Goal: Information Seeking & Learning: Learn about a topic

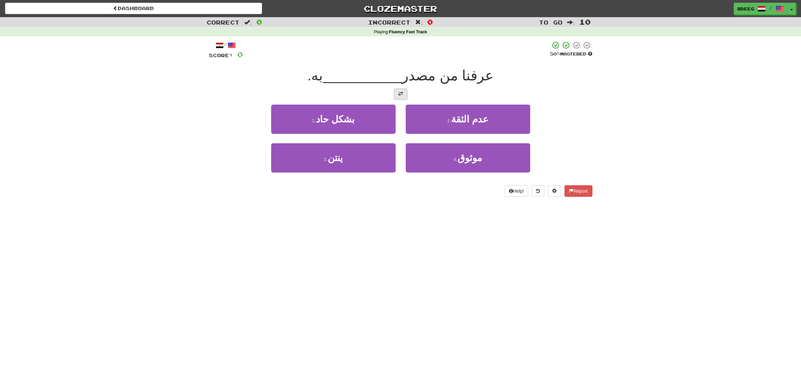
click at [402, 92] on span at bounding box center [401, 94] width 5 height 5
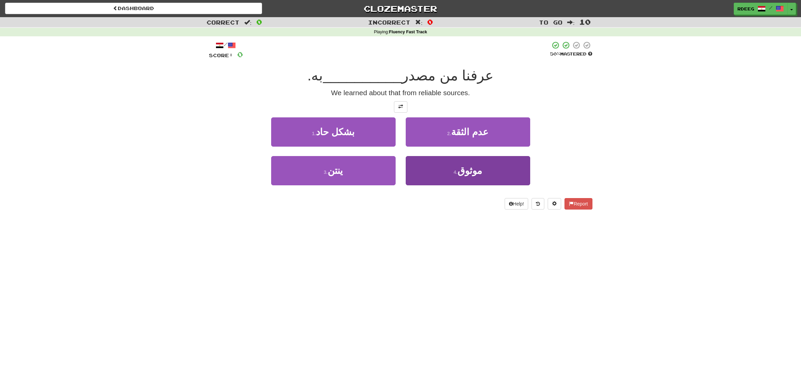
click at [479, 176] on button "4 . موثوق" at bounding box center [468, 170] width 125 height 29
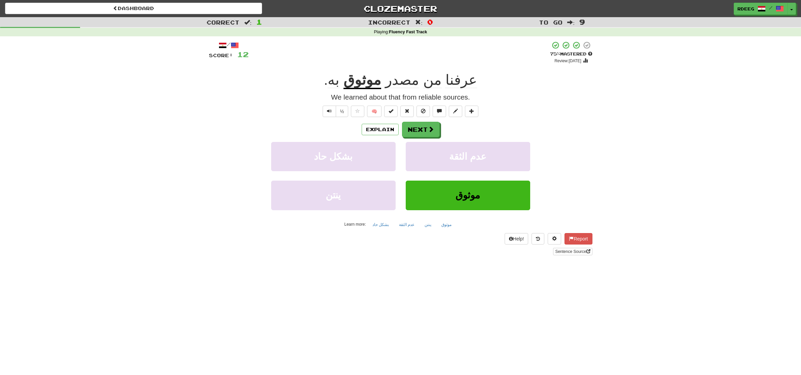
click at [400, 81] on span "مصدر" at bounding box center [402, 80] width 34 height 16
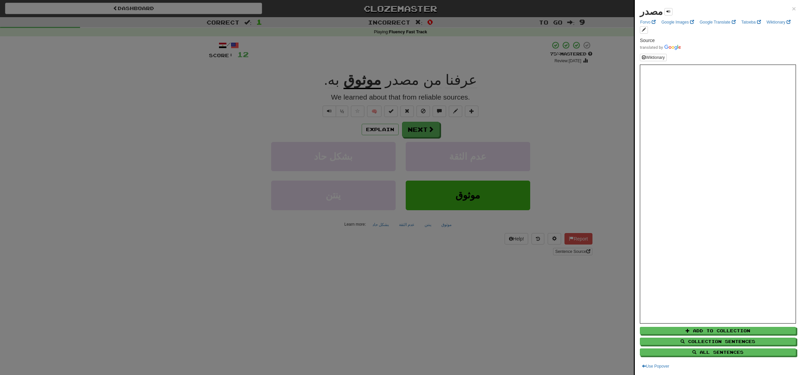
click at [352, 59] on div at bounding box center [400, 187] width 801 height 375
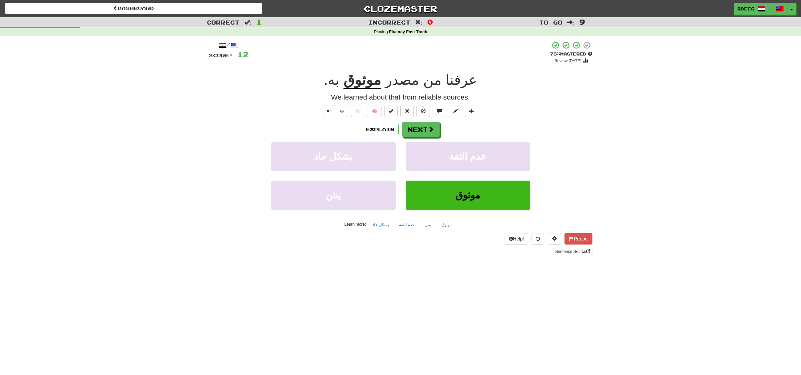
click at [369, 82] on u "موثوق" at bounding box center [363, 80] width 38 height 17
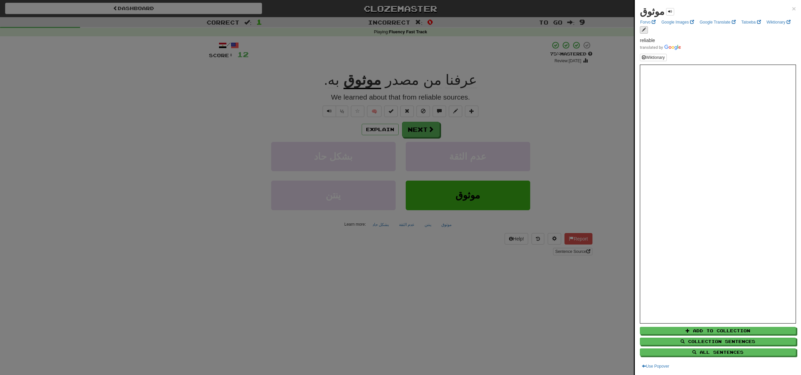
click at [645, 29] on span "edit links" at bounding box center [644, 30] width 4 height 4
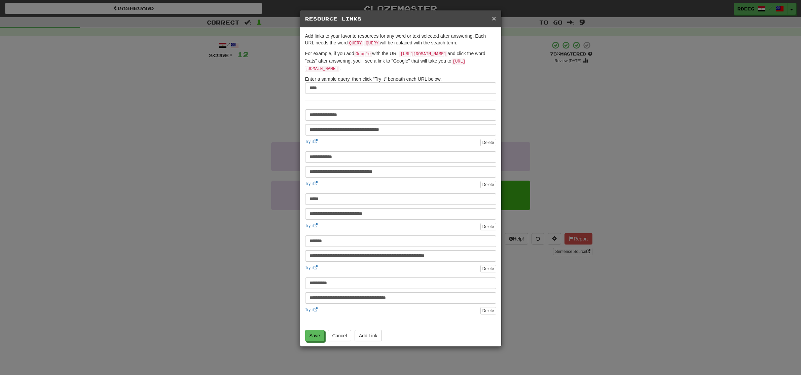
click at [492, 20] on span "×" at bounding box center [494, 18] width 4 height 8
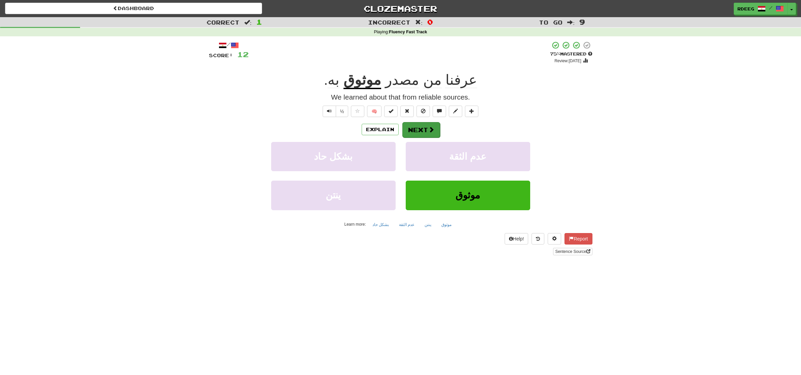
click at [408, 131] on button "Next" at bounding box center [422, 129] width 38 height 15
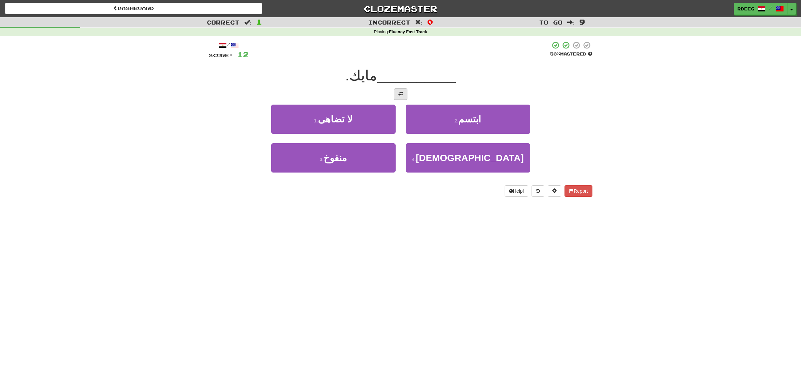
click at [400, 95] on span at bounding box center [401, 94] width 5 height 5
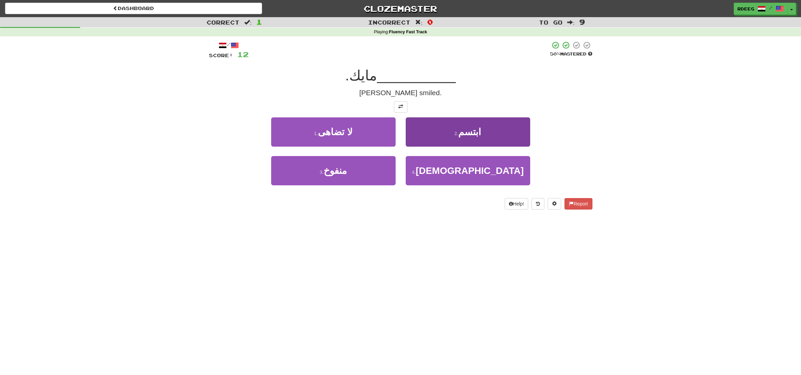
click at [474, 131] on span "ابتسم" at bounding box center [469, 132] width 23 height 10
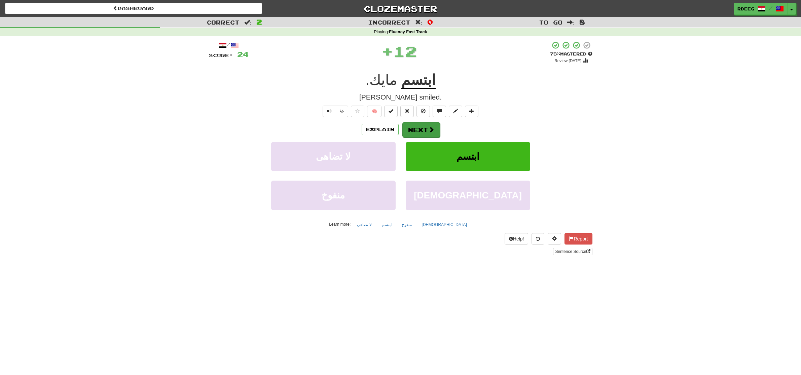
click at [431, 127] on span at bounding box center [431, 130] width 6 height 6
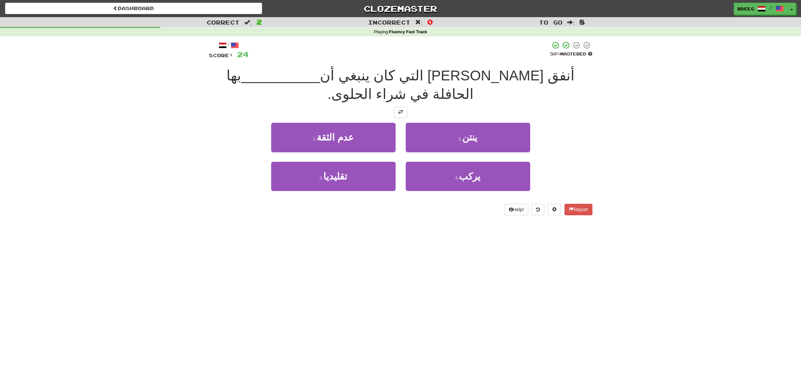
click at [196, 69] on div "Correct : 2 Incorrect : 0 To go : 8 Playing : Fluency Fast Track / Score: 24 50…" at bounding box center [400, 121] width 801 height 208
click at [401, 110] on span at bounding box center [401, 112] width 5 height 5
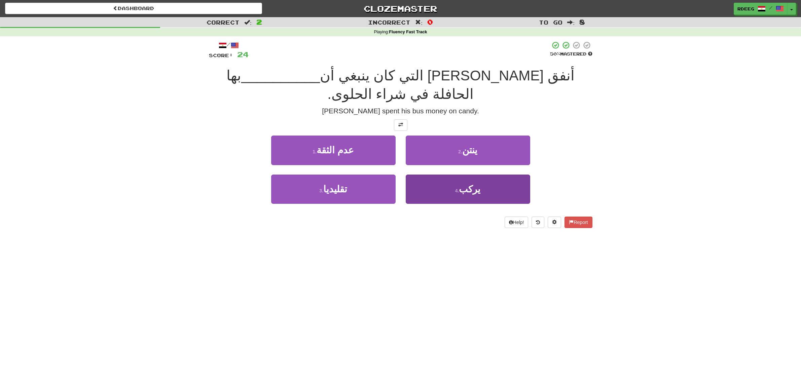
click at [468, 177] on button "4 . يركب" at bounding box center [468, 189] width 125 height 29
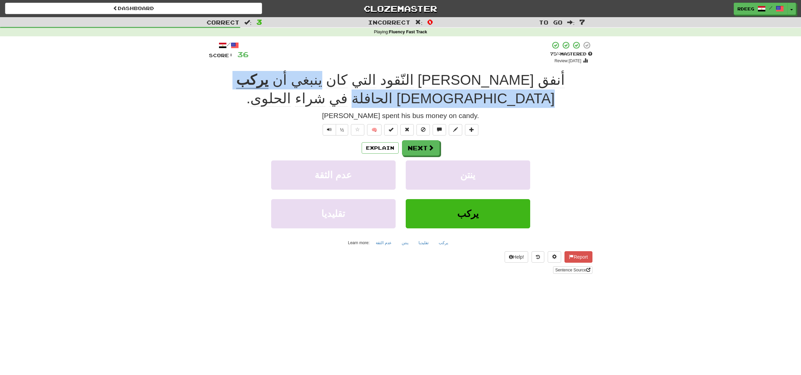
drag, startPoint x: 441, startPoint y: 78, endPoint x: 323, endPoint y: 77, distance: 118.5
click at [323, 77] on div "أنفق [PERSON_NAME] التي كان ينبغي أن يركب بها الحافلة في شراء الحلوى ." at bounding box center [401, 89] width 384 height 37
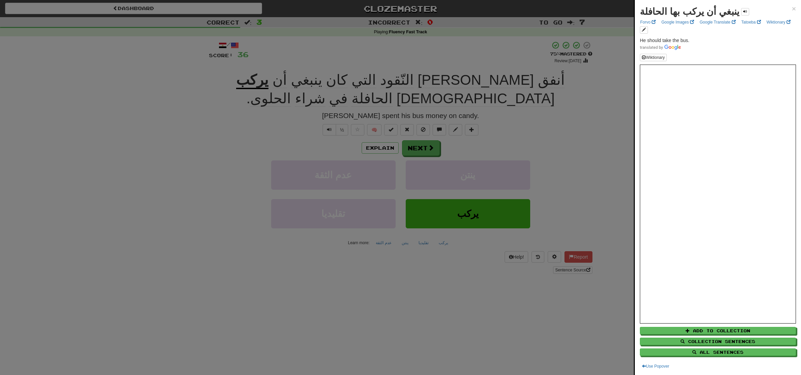
click at [459, 79] on div at bounding box center [400, 187] width 801 height 375
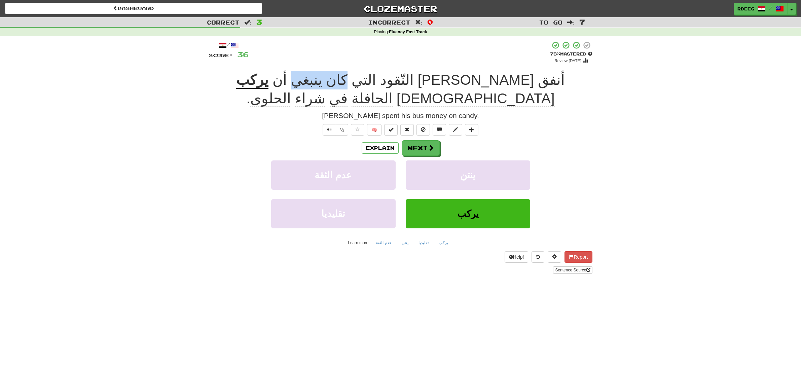
drag, startPoint x: 460, startPoint y: 78, endPoint x: 417, endPoint y: 76, distance: 42.8
click at [417, 76] on span "أنفق [PERSON_NAME] التي كان ينبغي أن" at bounding box center [417, 80] width 296 height 16
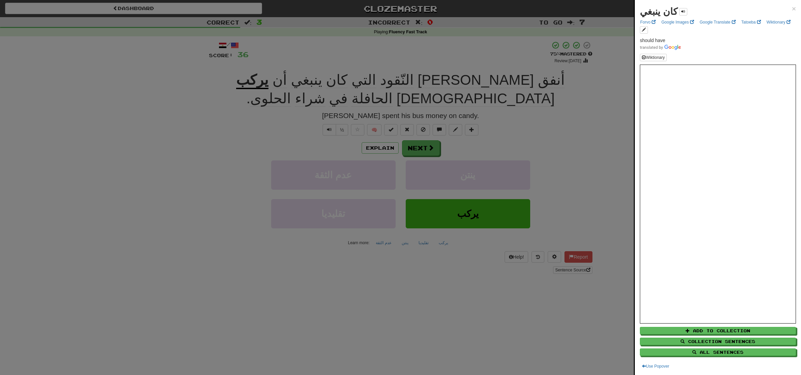
click at [379, 54] on div at bounding box center [400, 187] width 801 height 375
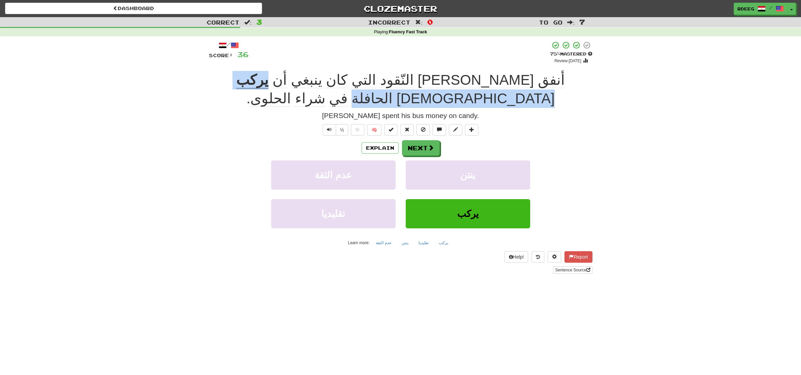
drag, startPoint x: 398, startPoint y: 80, endPoint x: 324, endPoint y: 70, distance: 74.3
click at [324, 71] on div "أنفق [PERSON_NAME] التي كان ينبغي أن يركب بها الحافلة في شراء الحلوى ." at bounding box center [401, 89] width 384 height 37
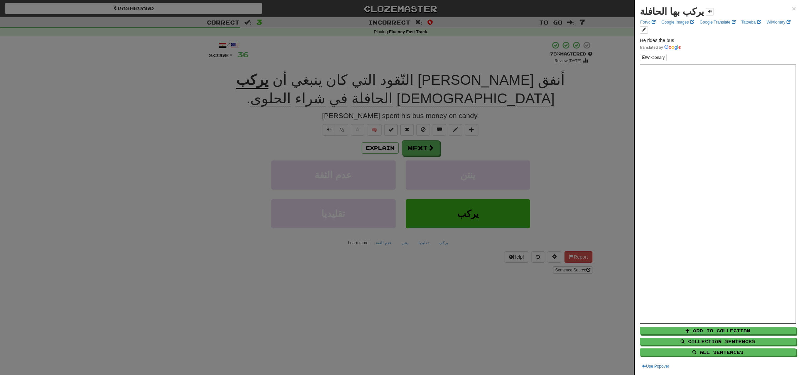
click at [413, 127] on div at bounding box center [400, 187] width 801 height 375
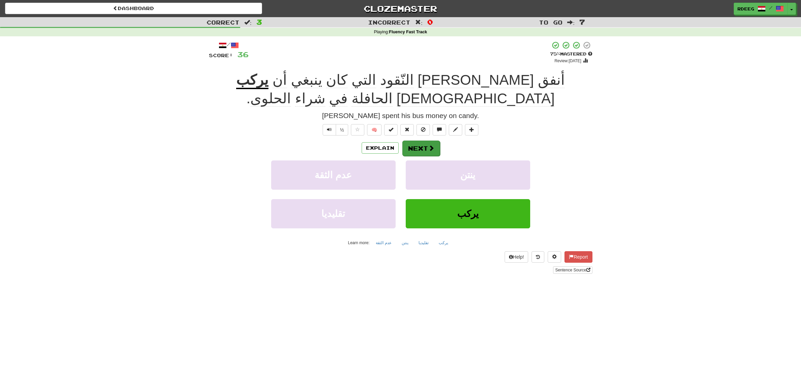
click at [413, 141] on button "Next" at bounding box center [422, 148] width 38 height 15
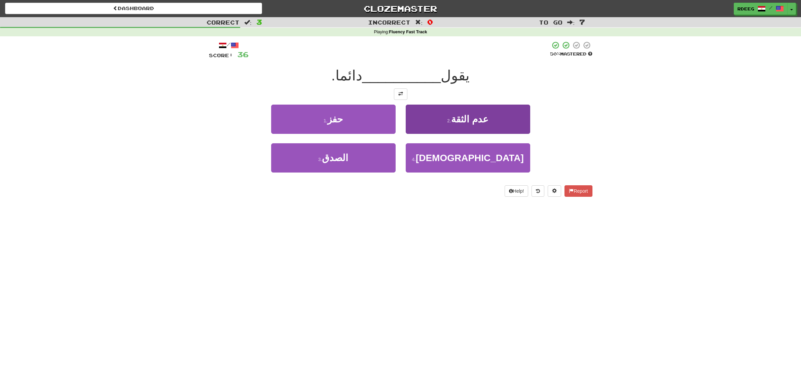
click at [461, 117] on span "عدم الثقة" at bounding box center [469, 119] width 37 height 10
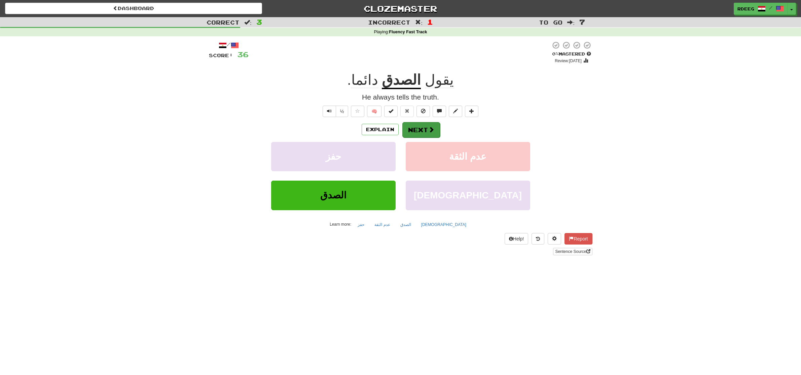
click at [420, 127] on button "Next" at bounding box center [422, 129] width 38 height 15
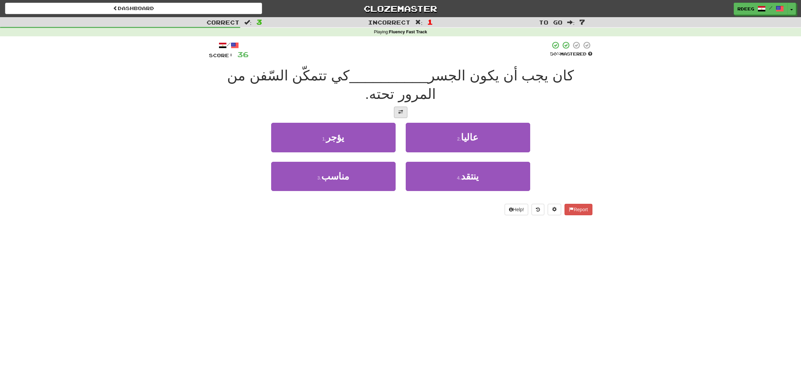
click at [400, 107] on button at bounding box center [400, 112] width 13 height 11
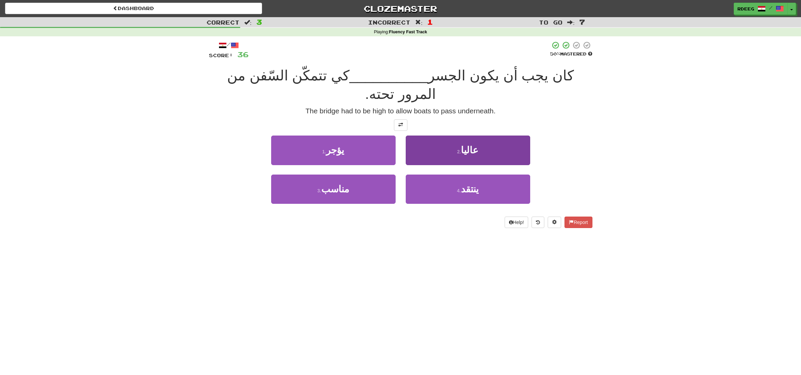
click at [467, 145] on span "عاليا" at bounding box center [470, 150] width 18 height 10
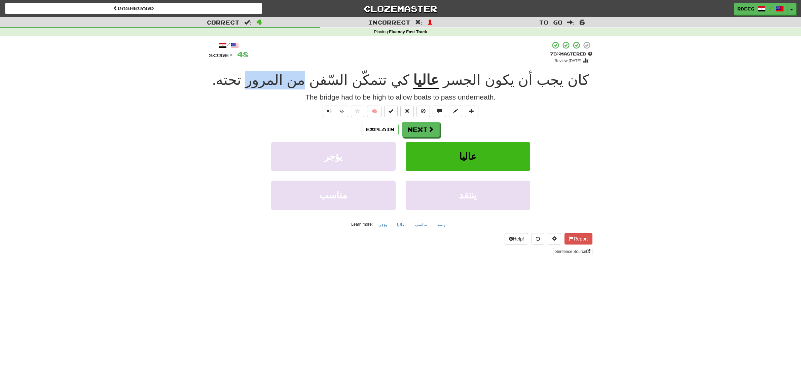
drag, startPoint x: 330, startPoint y: 78, endPoint x: 284, endPoint y: 75, distance: 45.9
click at [283, 75] on span "كي تتمكّن السّفن من المرور تحته ." at bounding box center [312, 80] width 201 height 16
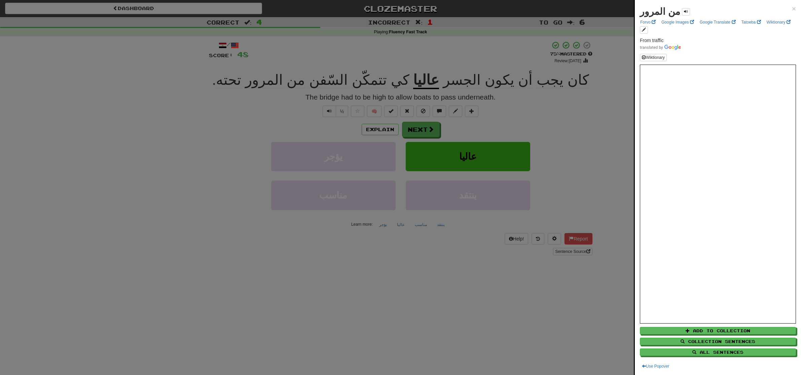
click at [271, 91] on div at bounding box center [400, 187] width 801 height 375
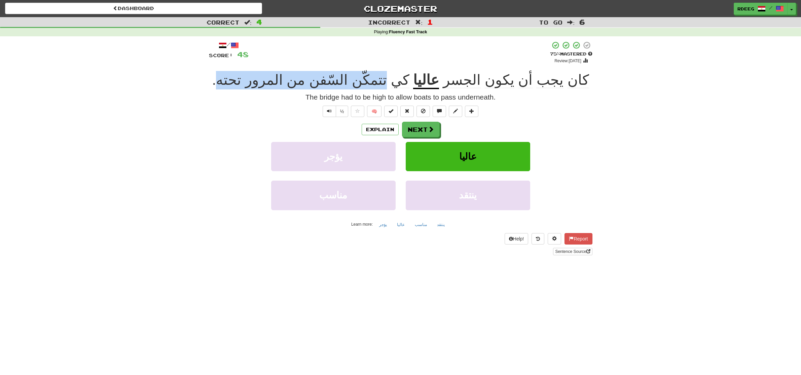
drag, startPoint x: 389, startPoint y: 78, endPoint x: 258, endPoint y: 74, distance: 131.7
click at [258, 75] on span "كي تتمكّن السّفن من المرور تحته ." at bounding box center [312, 80] width 201 height 16
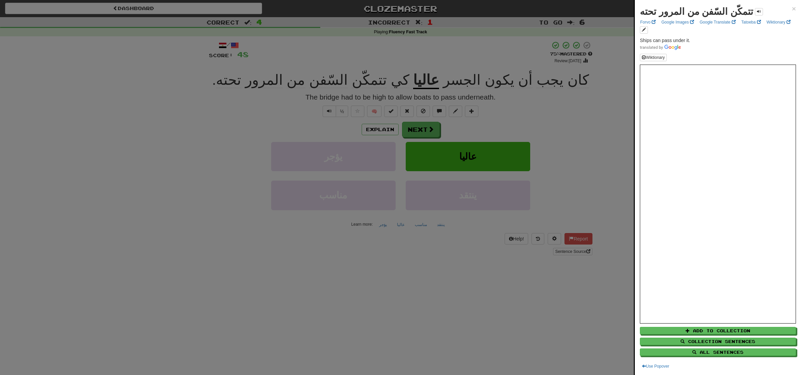
click at [230, 99] on div at bounding box center [400, 187] width 801 height 375
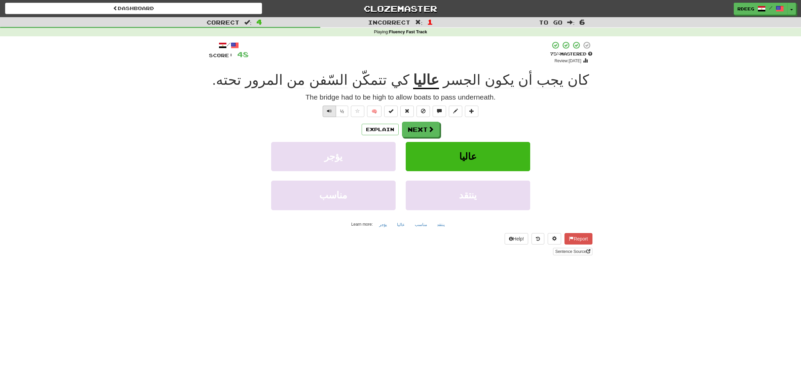
click at [329, 113] on span "Text-to-speech controls" at bounding box center [329, 111] width 5 height 5
click at [417, 133] on button "Next" at bounding box center [422, 129] width 38 height 15
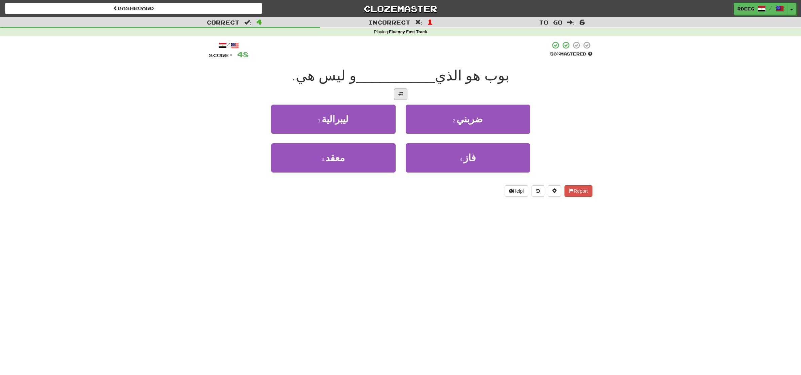
click at [403, 94] on span at bounding box center [401, 94] width 5 height 5
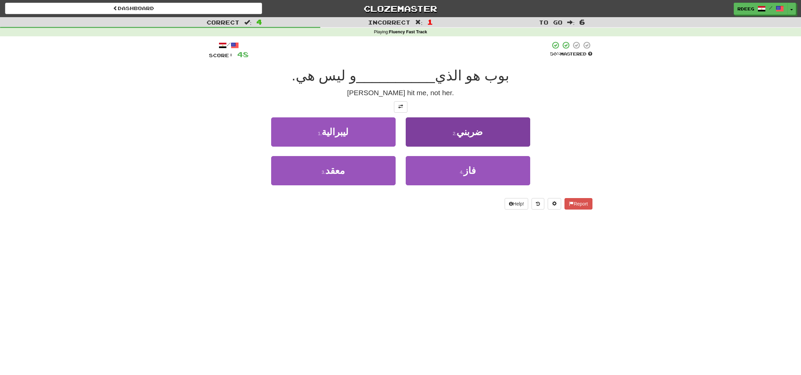
click at [475, 135] on span "ضربني" at bounding box center [470, 132] width 26 height 10
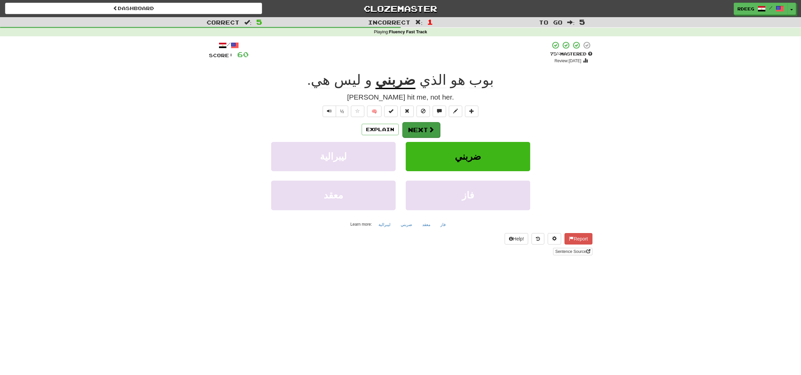
click at [415, 126] on button "Next" at bounding box center [422, 129] width 38 height 15
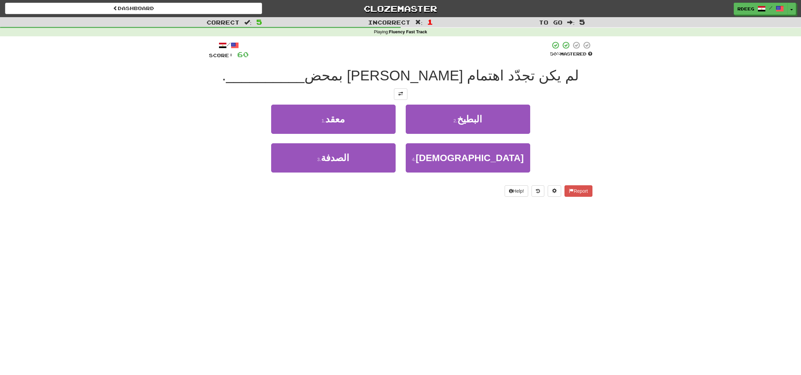
click at [575, 73] on div "لم يكن تجدّد اهتمام [PERSON_NAME] بمحض __________ ." at bounding box center [401, 76] width 384 height 19
click at [463, 77] on span "لم يكن تجدّد اهتمام [PERSON_NAME] بمحض" at bounding box center [442, 76] width 275 height 16
click at [460, 75] on span "لم يكن تجدّد اهتمام [PERSON_NAME] بمحض" at bounding box center [442, 76] width 275 height 16
click at [575, 92] on div at bounding box center [401, 94] width 384 height 11
click at [588, 98] on div at bounding box center [401, 94] width 384 height 11
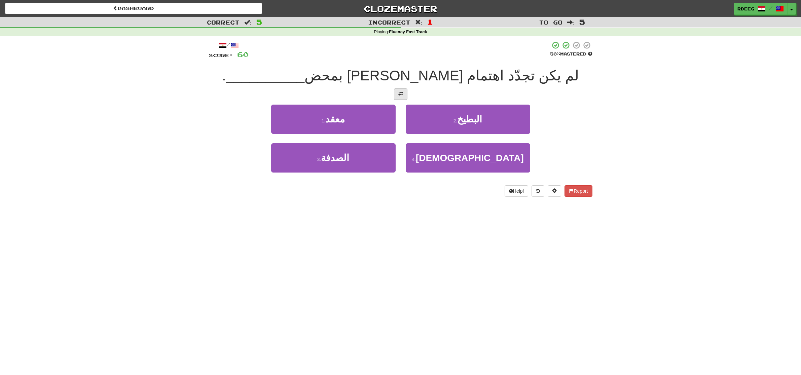
click at [399, 93] on span at bounding box center [401, 94] width 5 height 5
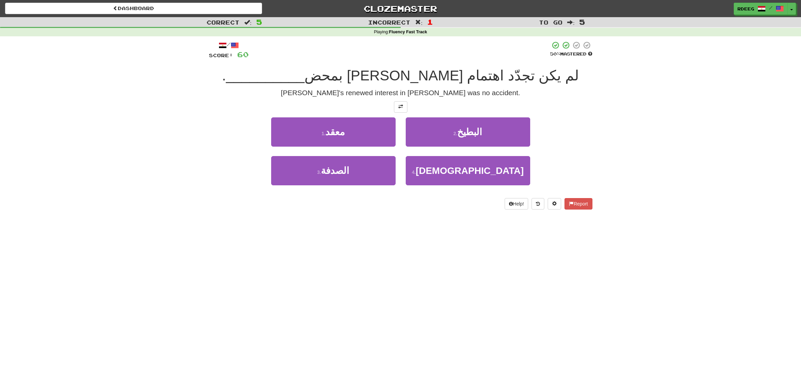
click at [547, 111] on div at bounding box center [401, 106] width 384 height 11
click at [337, 132] on span "معقد" at bounding box center [335, 132] width 20 height 10
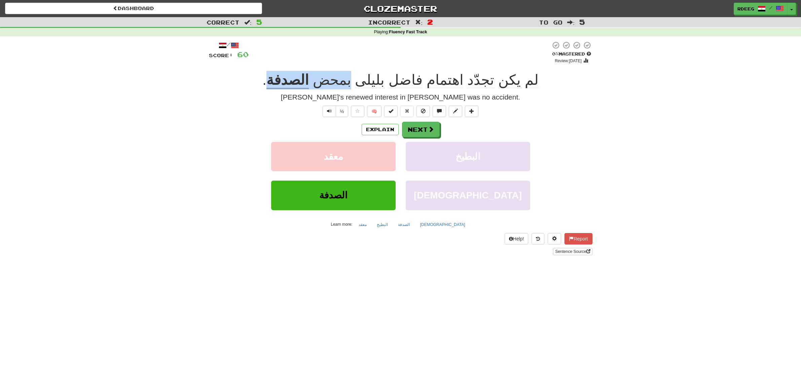
drag, startPoint x: 296, startPoint y: 75, endPoint x: 366, endPoint y: 76, distance: 70.0
click at [366, 76] on div "لم يكن تجدّد اهتمام [PERSON_NAME] بمحض الصدفة ." at bounding box center [401, 80] width 384 height 19
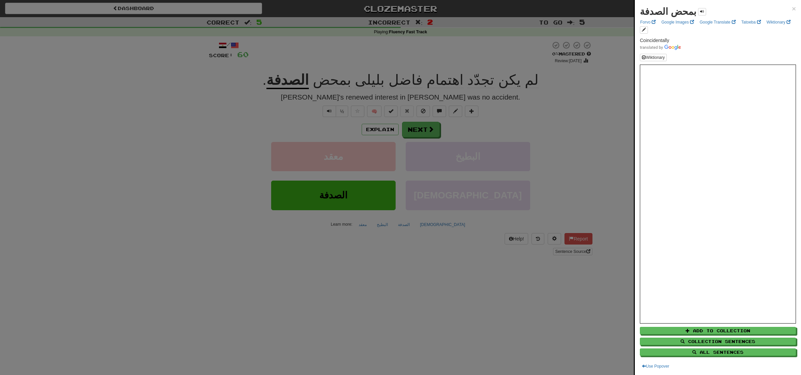
click at [228, 124] on div at bounding box center [400, 187] width 801 height 375
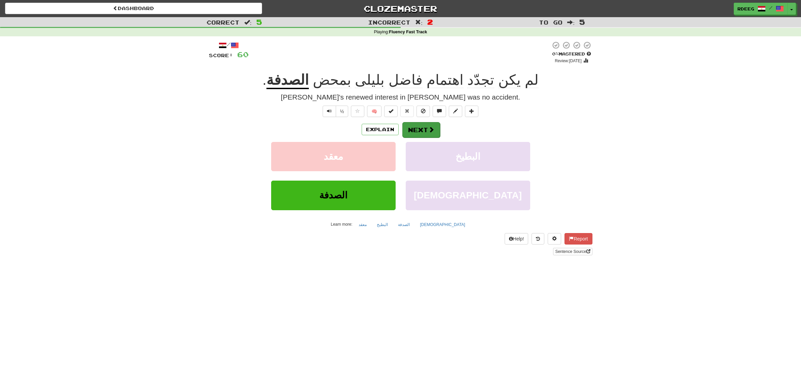
click at [419, 129] on button "Next" at bounding box center [422, 129] width 38 height 15
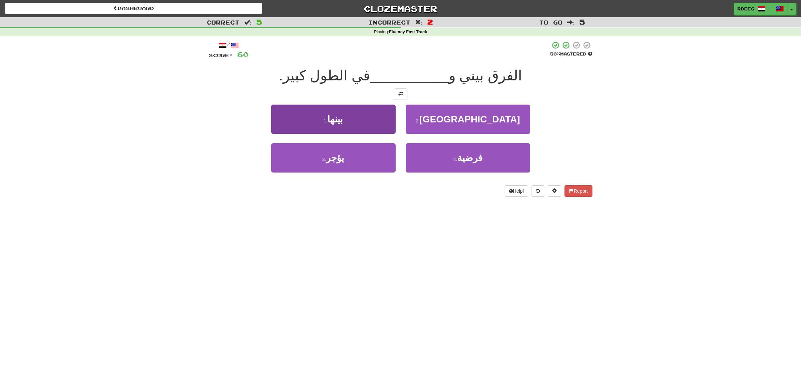
click at [340, 117] on span "بينها" at bounding box center [335, 119] width 15 height 10
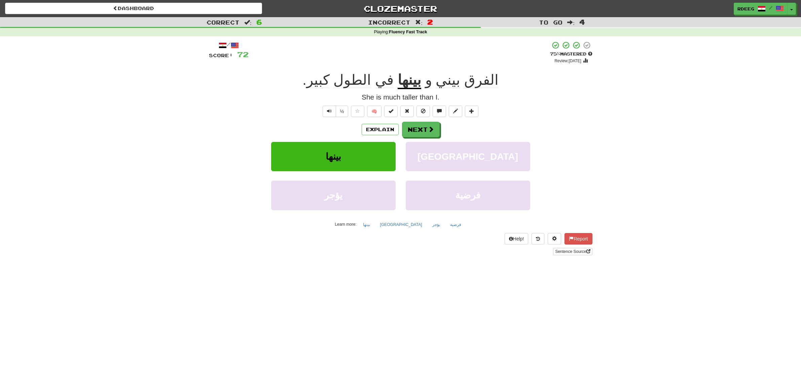
click at [460, 82] on span "الفرق" at bounding box center [448, 80] width 25 height 16
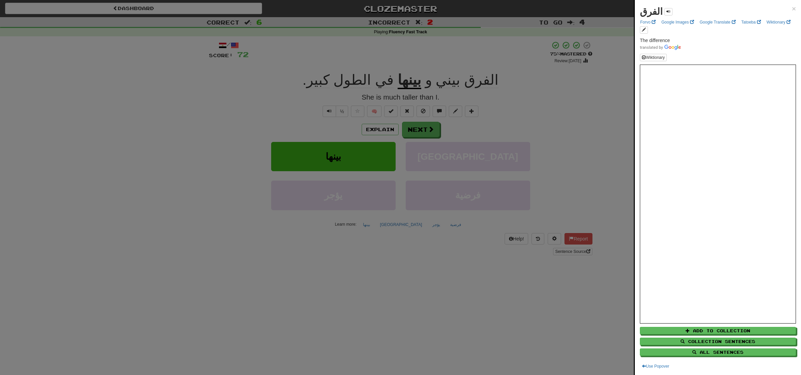
click at [515, 79] on div at bounding box center [400, 187] width 801 height 375
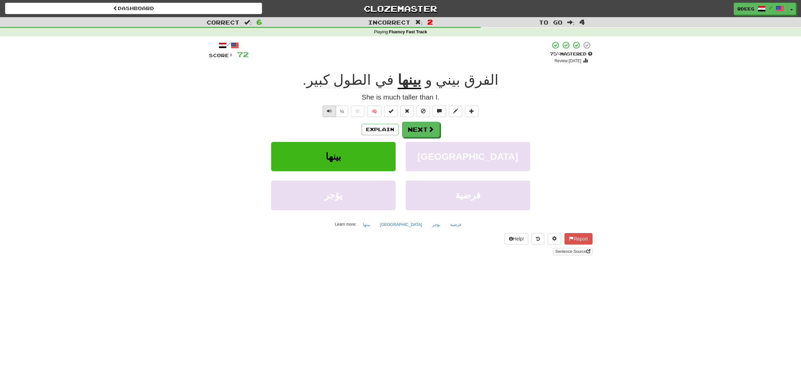
click at [324, 110] on button "Text-to-speech controls" at bounding box center [329, 111] width 13 height 11
click at [427, 130] on button "Next" at bounding box center [422, 129] width 38 height 15
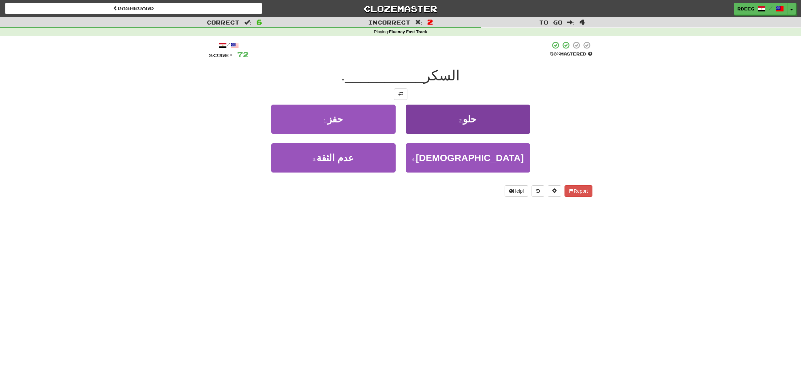
click at [473, 118] on span "حلو" at bounding box center [469, 119] width 13 height 10
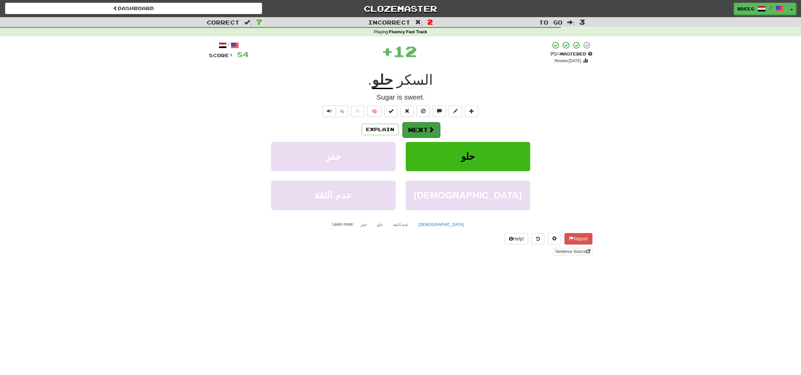
click at [430, 127] on span at bounding box center [431, 130] width 6 height 6
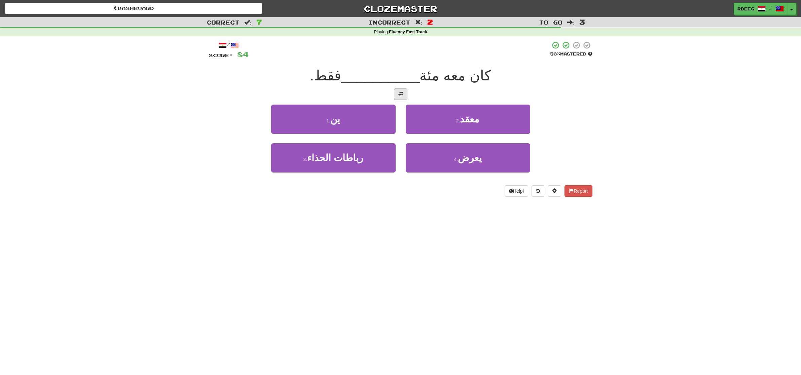
click at [402, 95] on span at bounding box center [401, 94] width 5 height 5
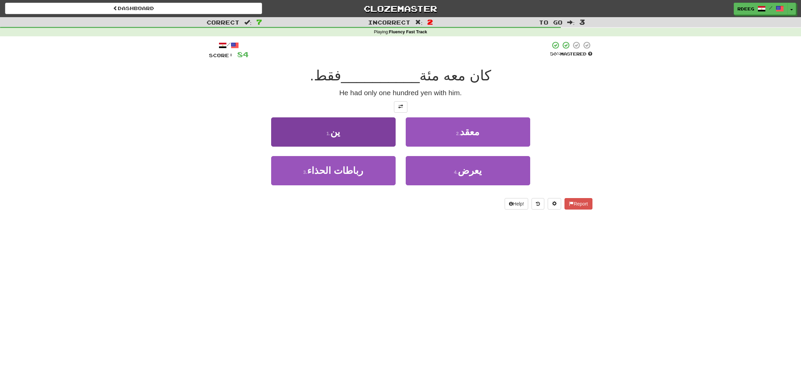
click at [336, 130] on span "ين" at bounding box center [336, 132] width 10 height 10
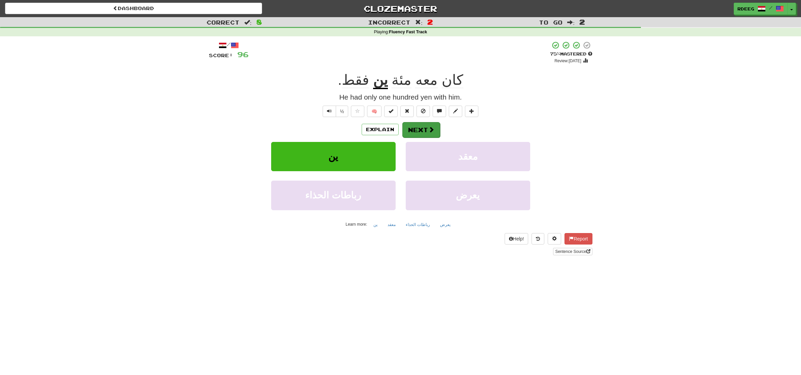
click at [419, 130] on button "Next" at bounding box center [422, 129] width 38 height 15
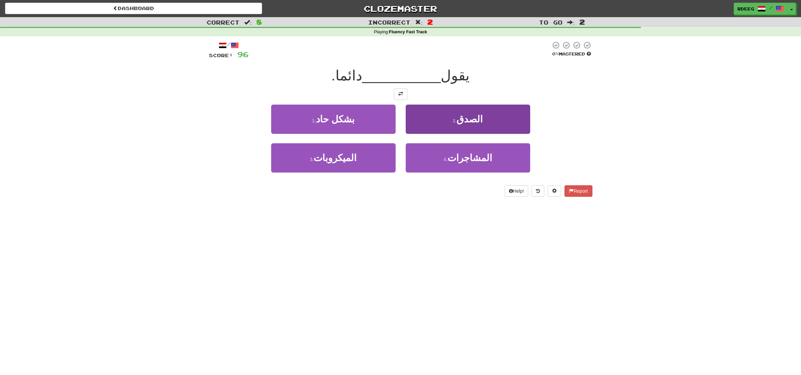
click at [476, 121] on span "الصدق" at bounding box center [470, 119] width 26 height 10
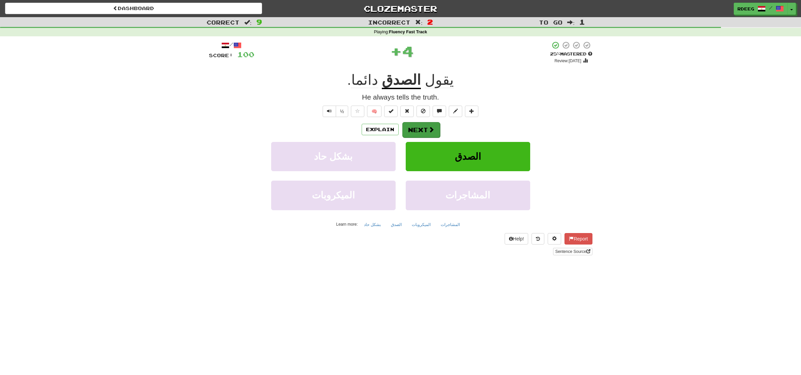
click at [433, 130] on span at bounding box center [431, 130] width 6 height 6
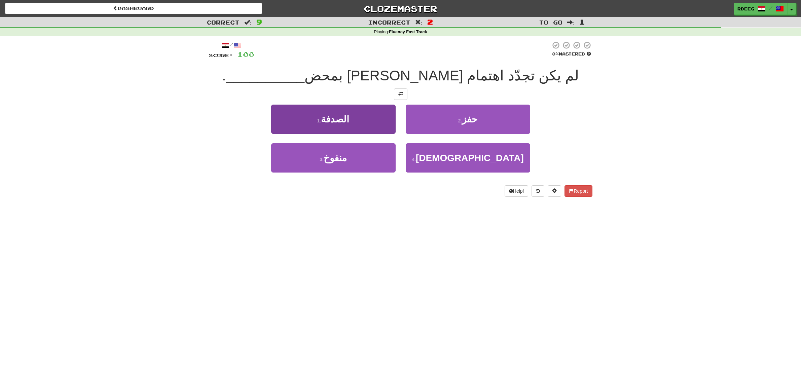
click at [343, 122] on span "الصدفة" at bounding box center [335, 119] width 28 height 10
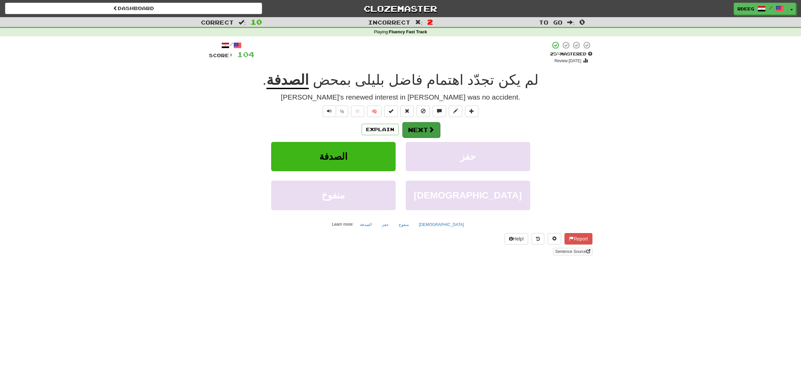
click at [421, 126] on button "Next" at bounding box center [422, 129] width 38 height 15
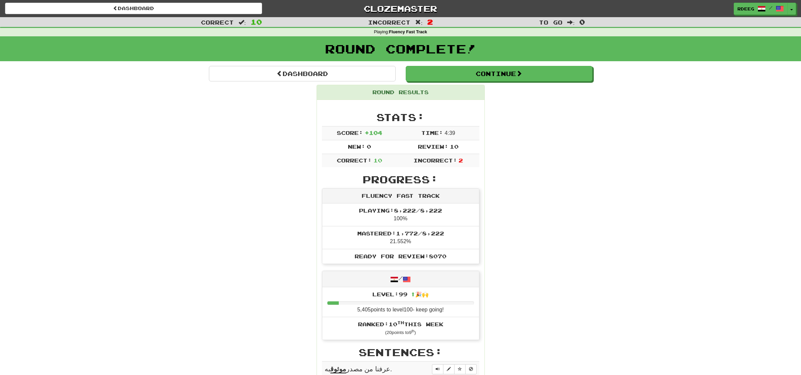
click at [486, 77] on button "Continue" at bounding box center [499, 73] width 187 height 15
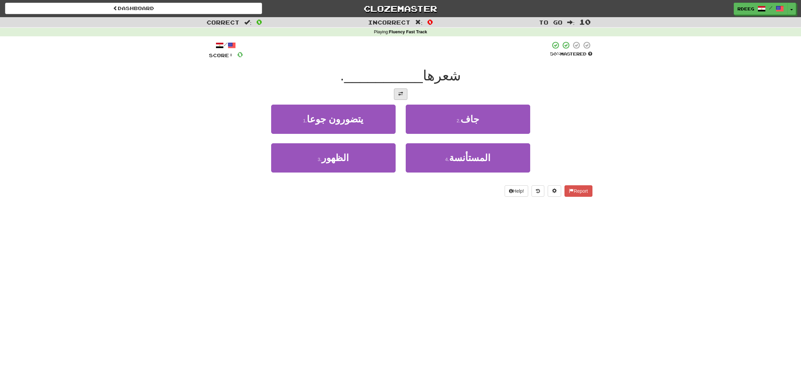
click at [400, 92] on span at bounding box center [401, 94] width 5 height 5
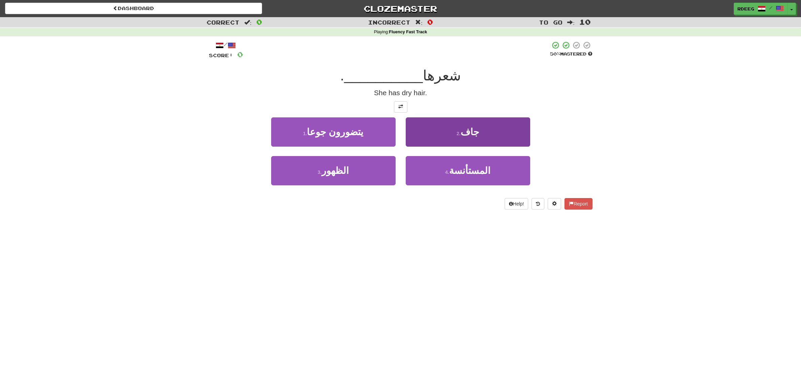
click at [473, 136] on span "جاف" at bounding box center [470, 132] width 19 height 10
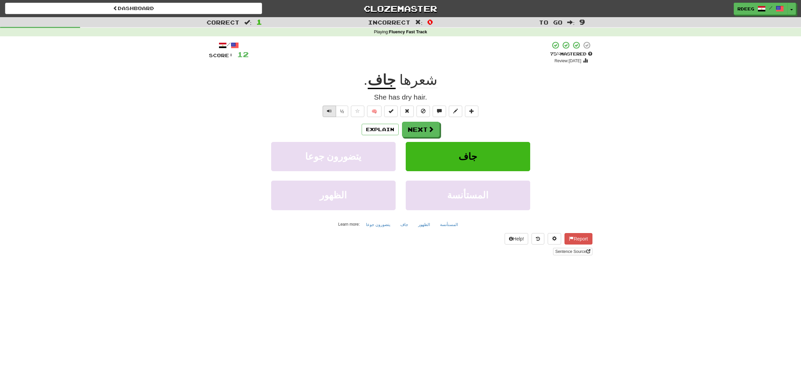
click at [330, 109] on span "Text-to-speech controls" at bounding box center [329, 111] width 5 height 5
click at [427, 125] on button "Next" at bounding box center [422, 129] width 38 height 15
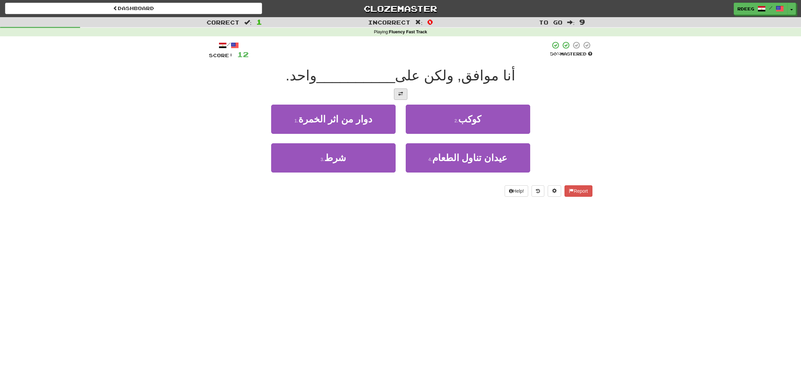
click at [402, 92] on span at bounding box center [401, 94] width 5 height 5
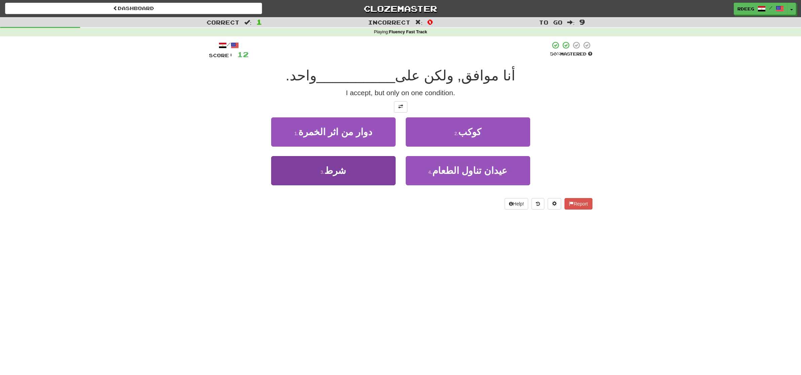
click at [332, 170] on span "شرط" at bounding box center [335, 171] width 22 height 10
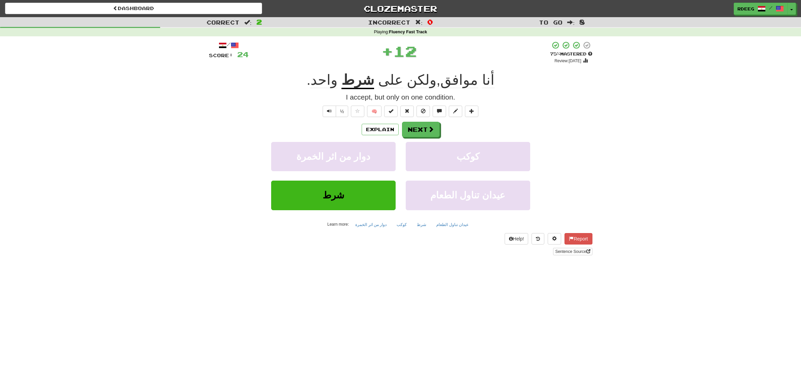
click at [374, 81] on u "شرط" at bounding box center [358, 80] width 33 height 17
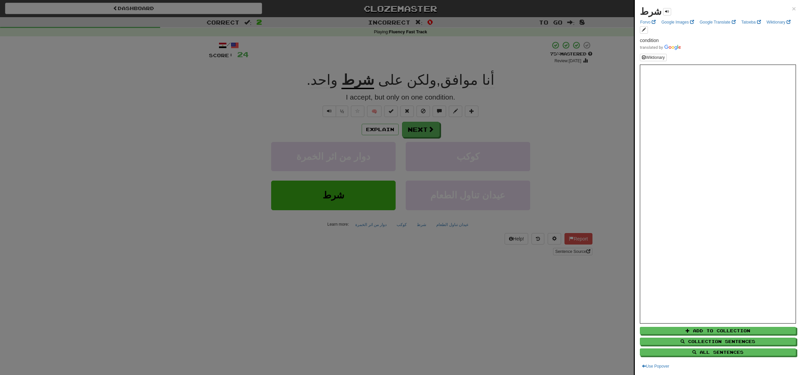
click at [261, 85] on div at bounding box center [400, 187] width 801 height 375
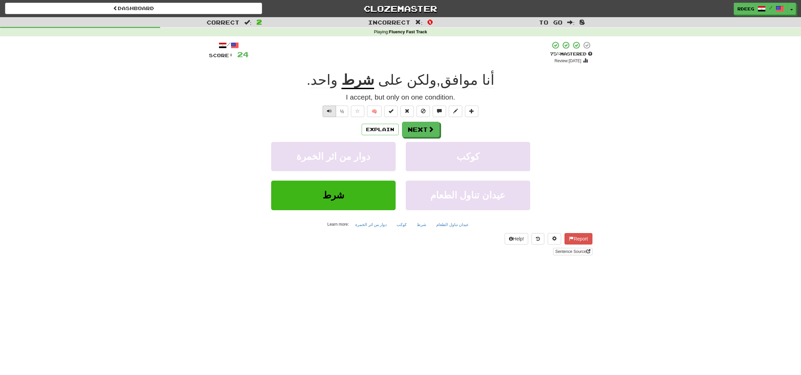
click at [327, 113] on span "Text-to-speech controls" at bounding box center [329, 111] width 5 height 5
click at [432, 129] on span at bounding box center [431, 130] width 6 height 6
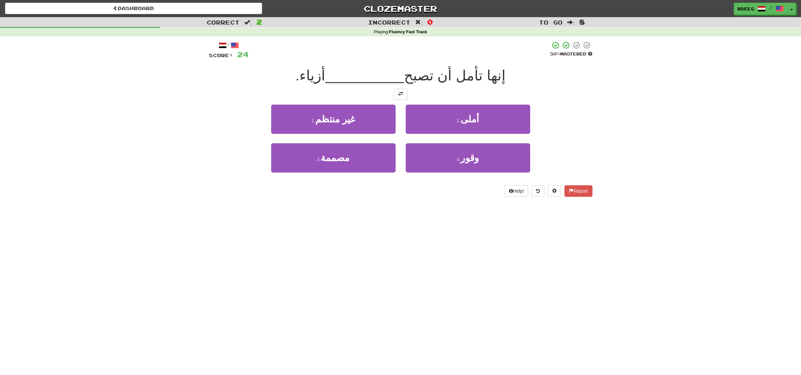
click at [372, 63] on div "/ Score: 24 50 % Mastered إنها تأمل أن تصبح __________ أزياء. 1 . غير منتظم 2 .…" at bounding box center [401, 119] width 384 height 156
click at [402, 94] on span at bounding box center [401, 94] width 5 height 5
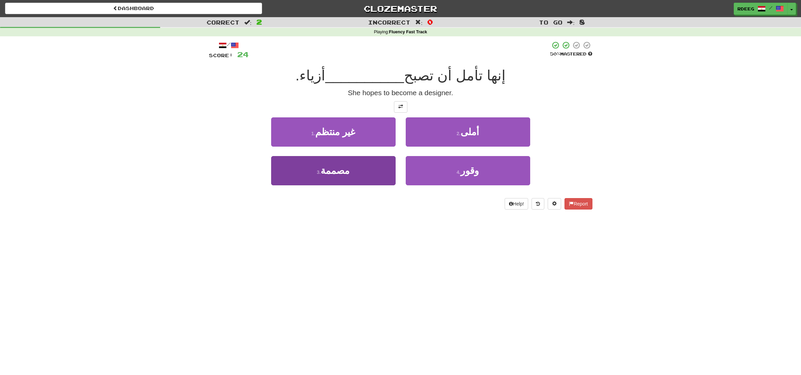
click at [342, 170] on span "مصممة" at bounding box center [335, 171] width 29 height 10
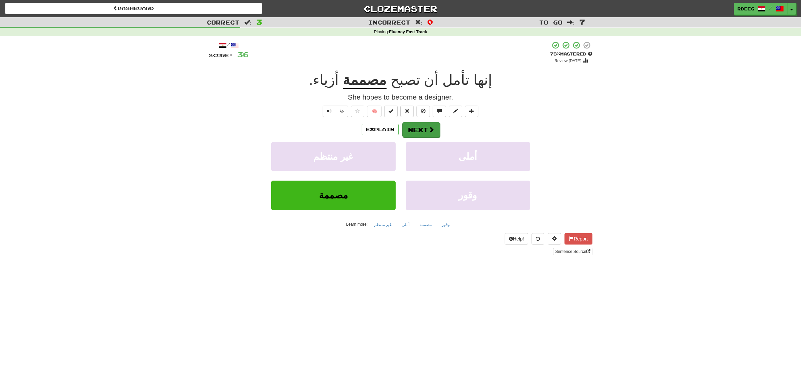
click at [418, 126] on button "Next" at bounding box center [422, 129] width 38 height 15
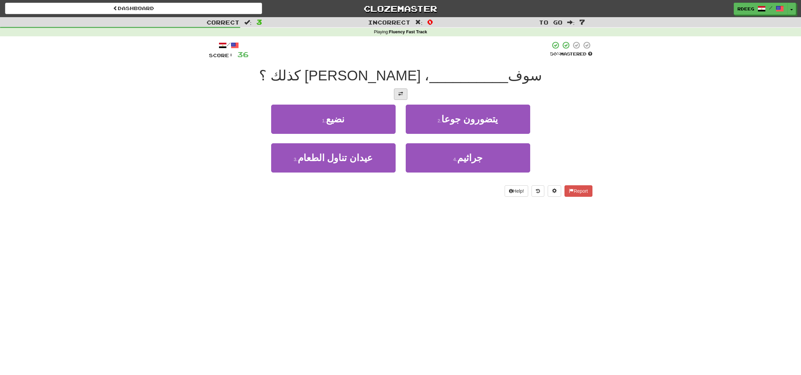
click at [396, 91] on button at bounding box center [400, 94] width 13 height 11
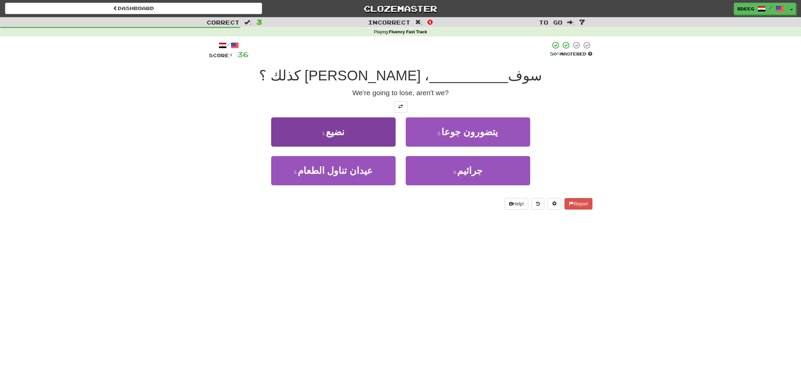
click at [335, 135] on span "نضيع" at bounding box center [335, 132] width 19 height 10
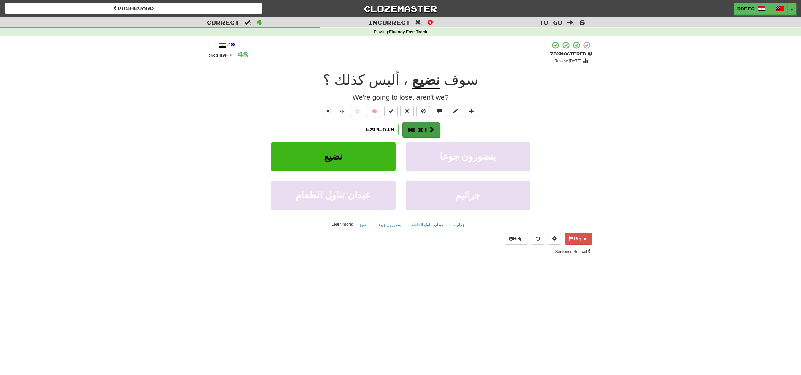
click at [422, 126] on button "Next" at bounding box center [422, 129] width 38 height 15
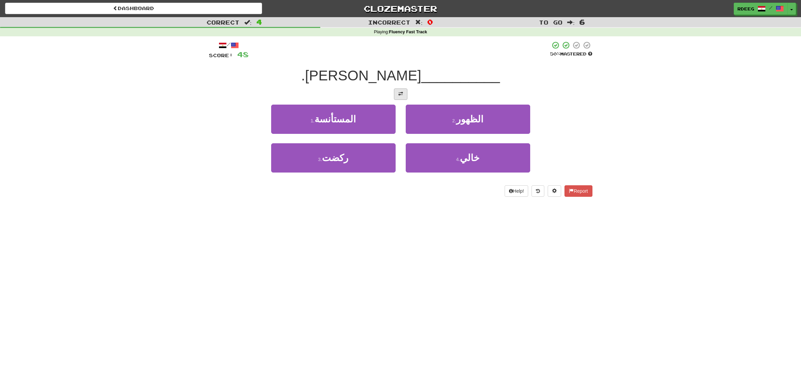
click at [402, 97] on button at bounding box center [400, 94] width 13 height 11
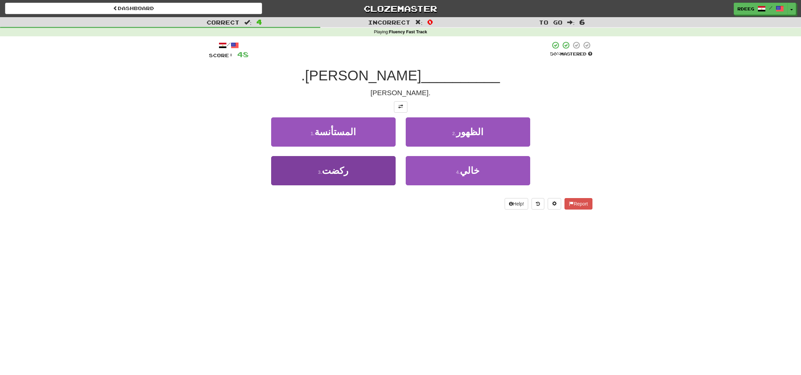
click at [344, 172] on span "ركضت" at bounding box center [335, 171] width 27 height 10
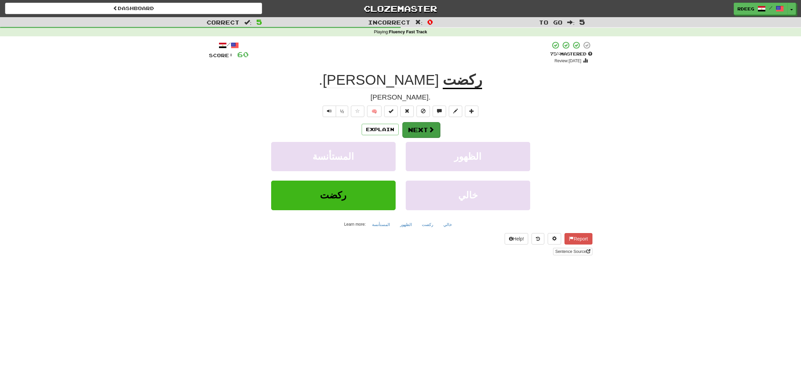
click at [423, 130] on button "Next" at bounding box center [422, 129] width 38 height 15
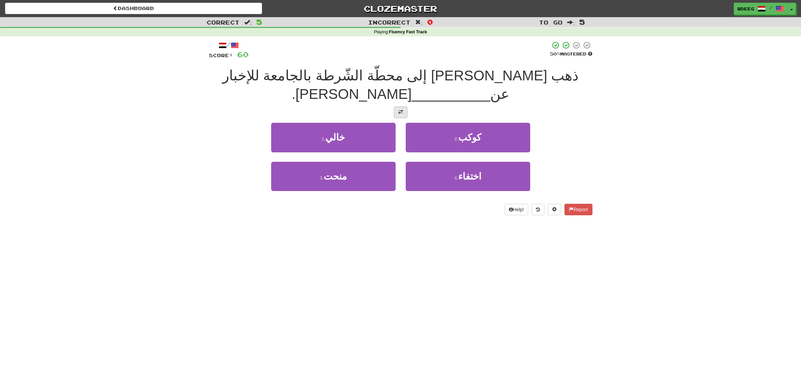
click at [399, 110] on span at bounding box center [401, 112] width 5 height 5
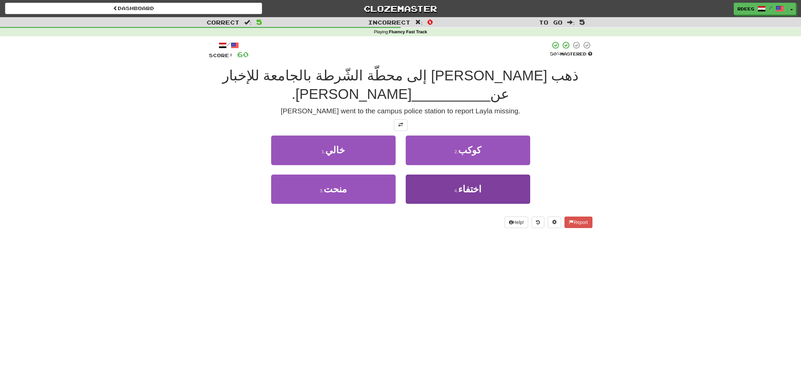
click at [471, 184] on span "اختفاء" at bounding box center [469, 189] width 23 height 10
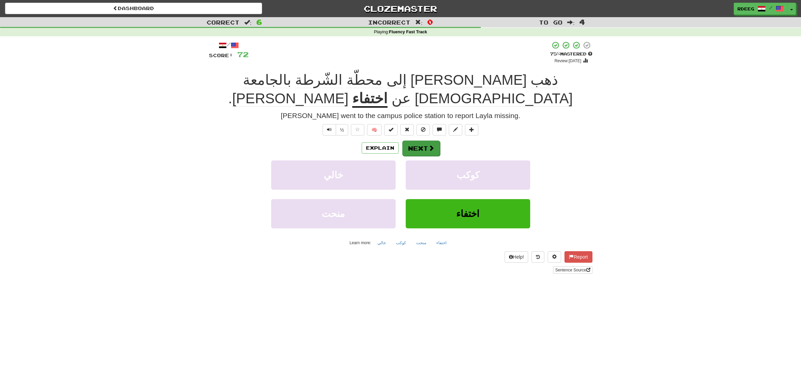
click at [418, 141] on button "Next" at bounding box center [422, 148] width 38 height 15
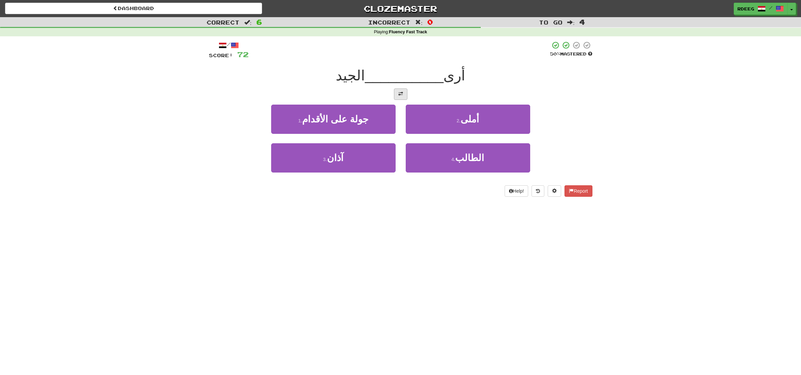
click at [401, 96] on button at bounding box center [400, 94] width 13 height 11
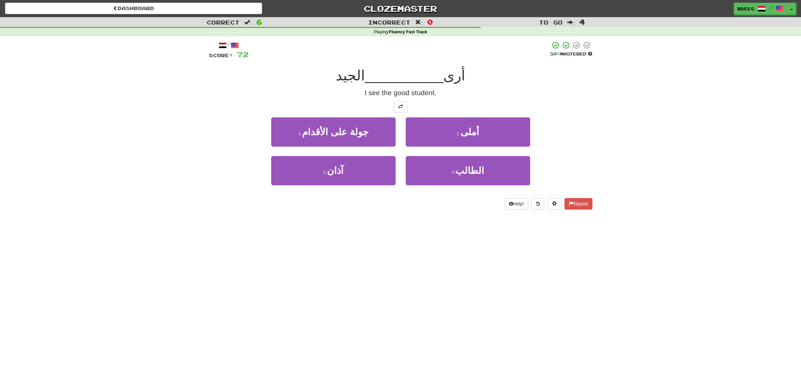
click at [480, 176] on button "4 . الطالب" at bounding box center [468, 170] width 125 height 29
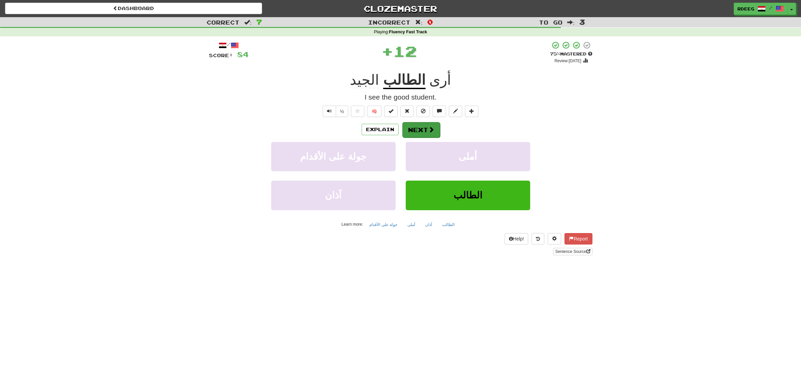
click at [427, 127] on button "Next" at bounding box center [422, 129] width 38 height 15
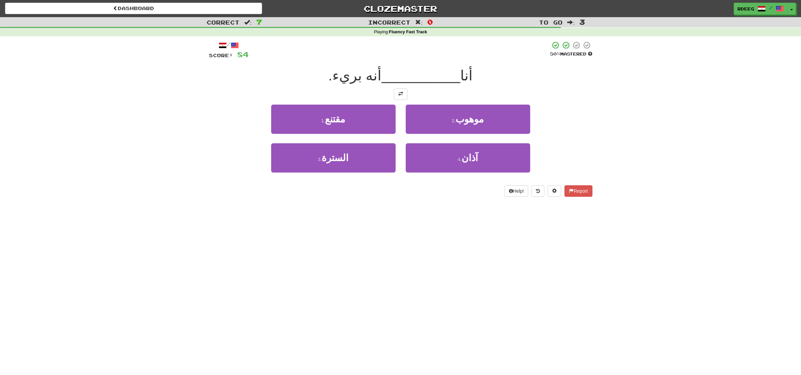
click at [354, 79] on span "أنه بريء." at bounding box center [355, 76] width 53 height 16
click at [508, 79] on div "أنا __________ أنه بريء." at bounding box center [401, 76] width 384 height 19
click at [403, 92] on span at bounding box center [401, 94] width 5 height 5
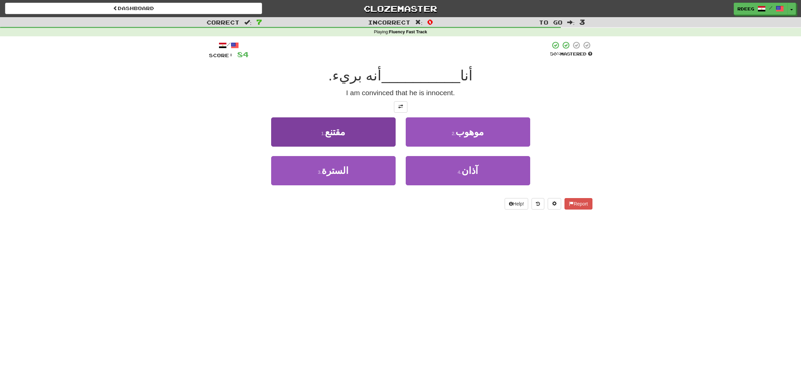
click at [346, 129] on button "1 . مقتنع" at bounding box center [333, 131] width 125 height 29
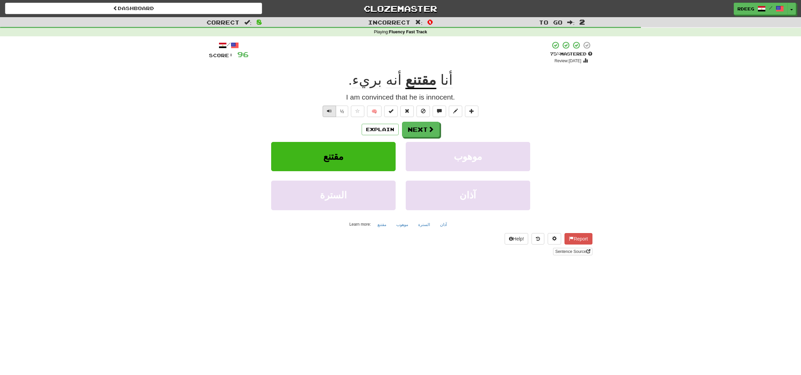
click at [325, 109] on button "Text-to-speech controls" at bounding box center [329, 111] width 13 height 11
click at [330, 109] on span "Text-to-speech controls" at bounding box center [329, 111] width 5 height 5
click at [440, 225] on button "آذان" at bounding box center [444, 225] width 14 height 10
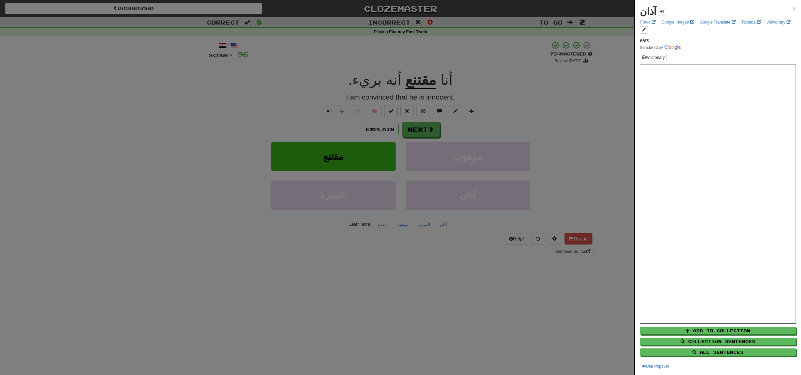
click at [418, 234] on div at bounding box center [400, 187] width 801 height 375
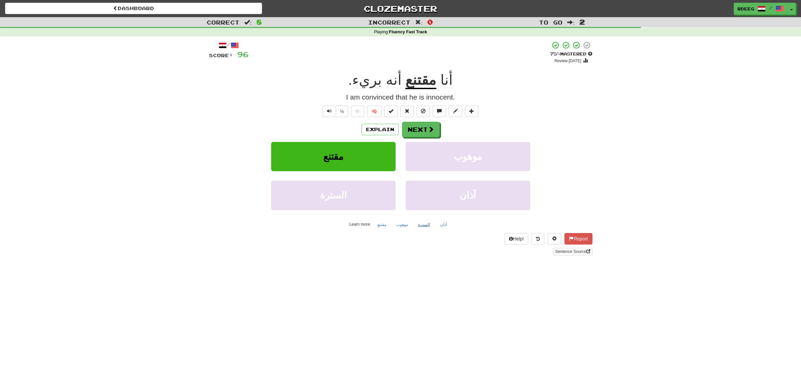
click at [423, 225] on button "السترة" at bounding box center [424, 225] width 19 height 10
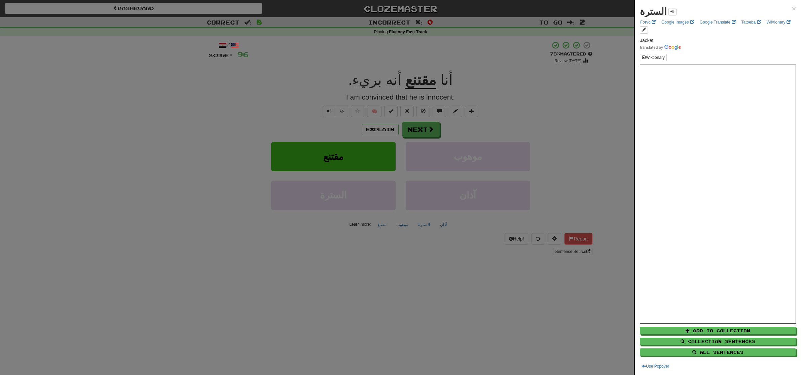
click at [411, 236] on div at bounding box center [400, 187] width 801 height 375
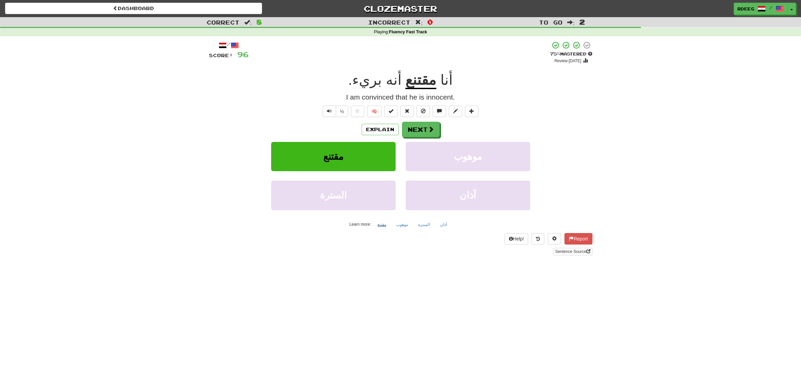
click at [386, 222] on button "مقتنع" at bounding box center [382, 225] width 16 height 10
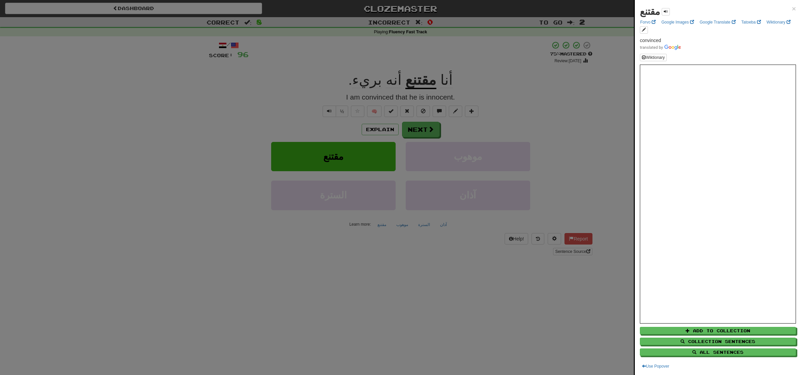
click at [651, 12] on strong "مقتنع" at bounding box center [650, 11] width 20 height 10
click at [662, 12] on button at bounding box center [666, 11] width 8 height 7
click at [598, 98] on div at bounding box center [400, 187] width 801 height 375
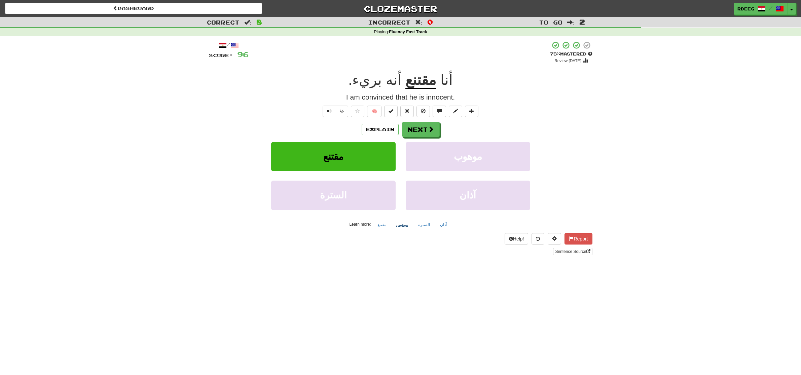
click at [404, 225] on button "موهوب" at bounding box center [402, 225] width 19 height 10
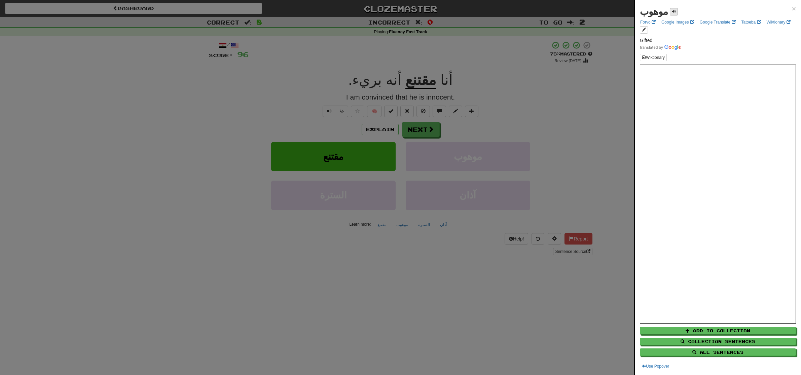
click at [672, 10] on span at bounding box center [674, 11] width 4 height 4
click at [561, 94] on div at bounding box center [400, 187] width 801 height 375
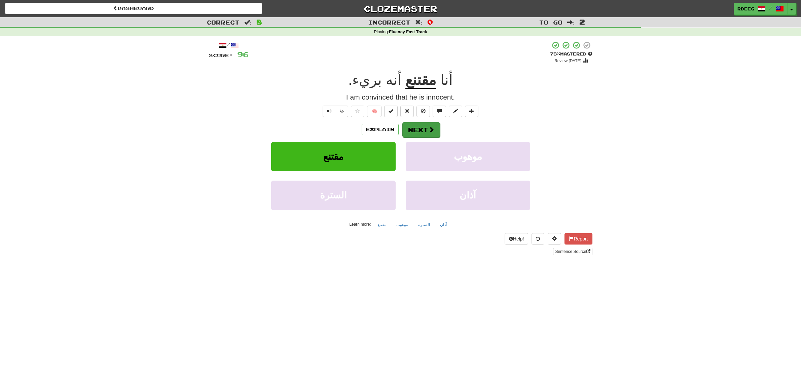
click at [424, 129] on button "Next" at bounding box center [422, 129] width 38 height 15
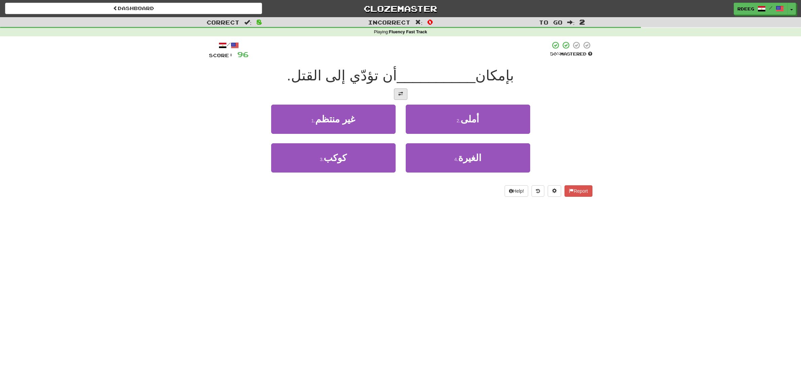
click at [401, 92] on span at bounding box center [401, 94] width 5 height 5
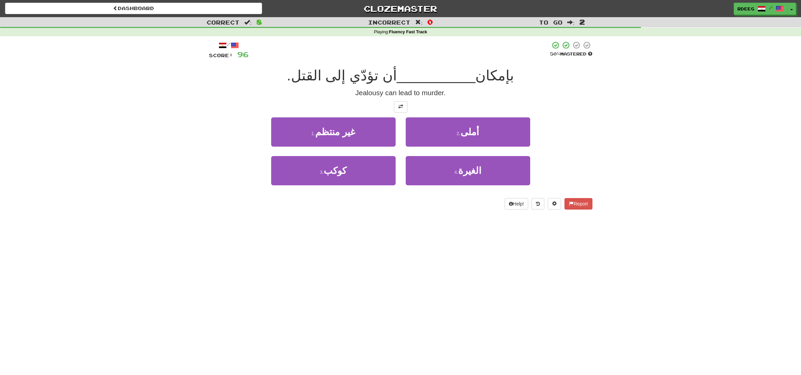
click at [558, 88] on div "Jealousy can lead to murder." at bounding box center [401, 93] width 384 height 10
click at [474, 166] on span "الغيرة" at bounding box center [469, 171] width 23 height 10
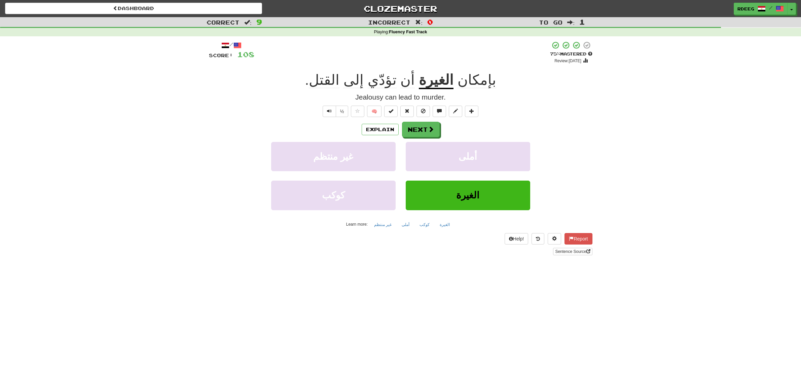
click at [538, 138] on div "Explain Next غير منتظم أملى كوكب الغيرة Learn more: غير منتظم أملى كوكب الغيرة" at bounding box center [401, 176] width 384 height 108
click at [433, 130] on span at bounding box center [431, 130] width 6 height 6
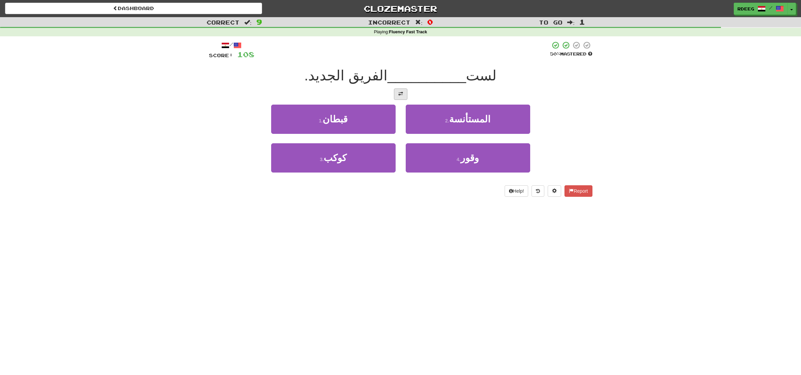
click at [397, 93] on button at bounding box center [400, 94] width 13 height 11
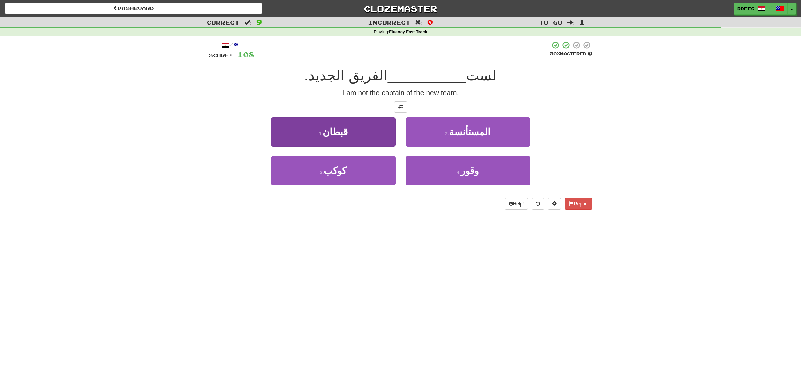
click at [352, 129] on button "1 . [GEOGRAPHIC_DATA]" at bounding box center [333, 131] width 125 height 29
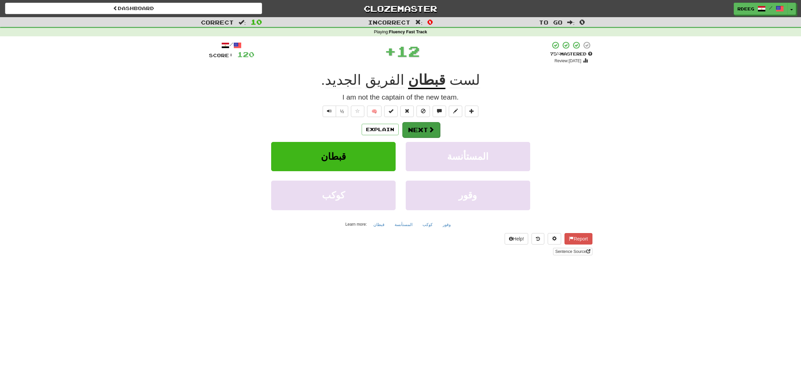
click at [418, 125] on button "Next" at bounding box center [422, 129] width 38 height 15
